Goal: Task Accomplishment & Management: Use online tool/utility

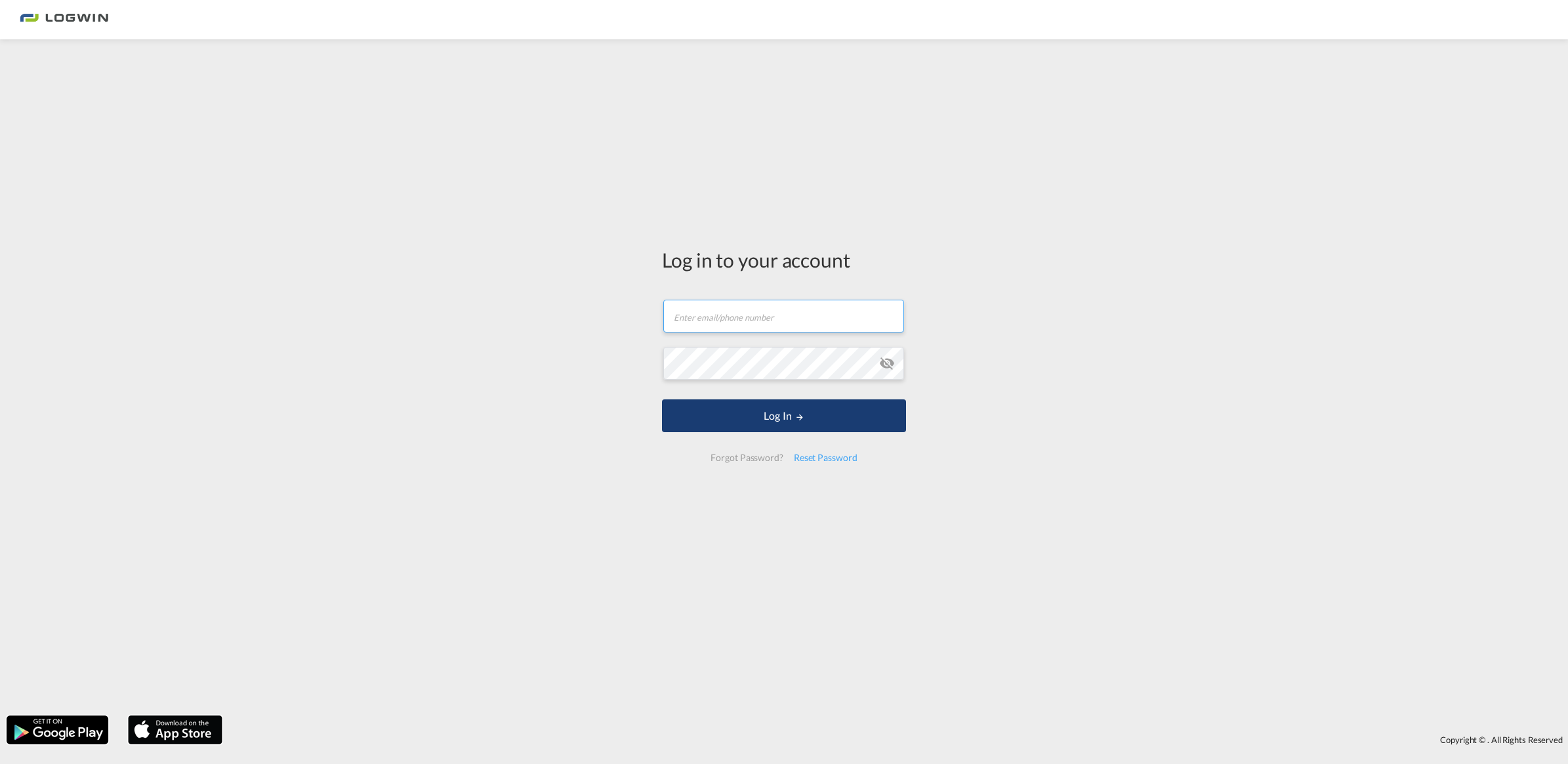
type input "[PERSON_NAME][EMAIL_ADDRESS][PERSON_NAME][DOMAIN_NAME]"
click at [752, 412] on button "Log In" at bounding box center [784, 416] width 244 height 33
